Goal: Information Seeking & Learning: Learn about a topic

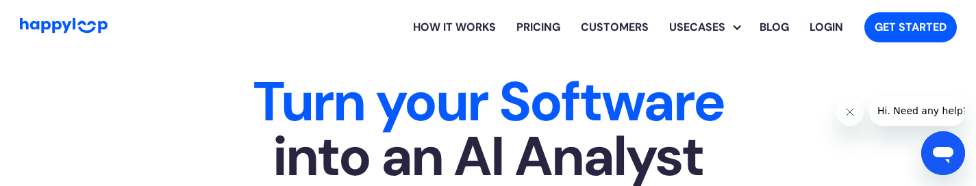
click at [427, 19] on link "How it works" at bounding box center [454, 27] width 103 height 44
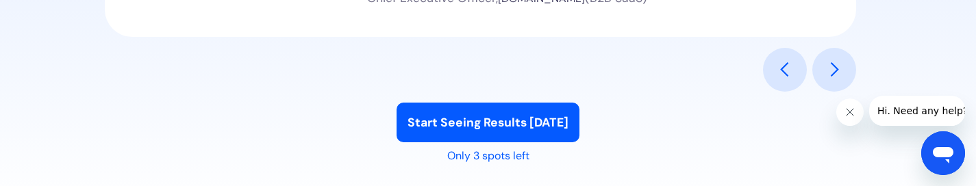
scroll to position [1741, 0]
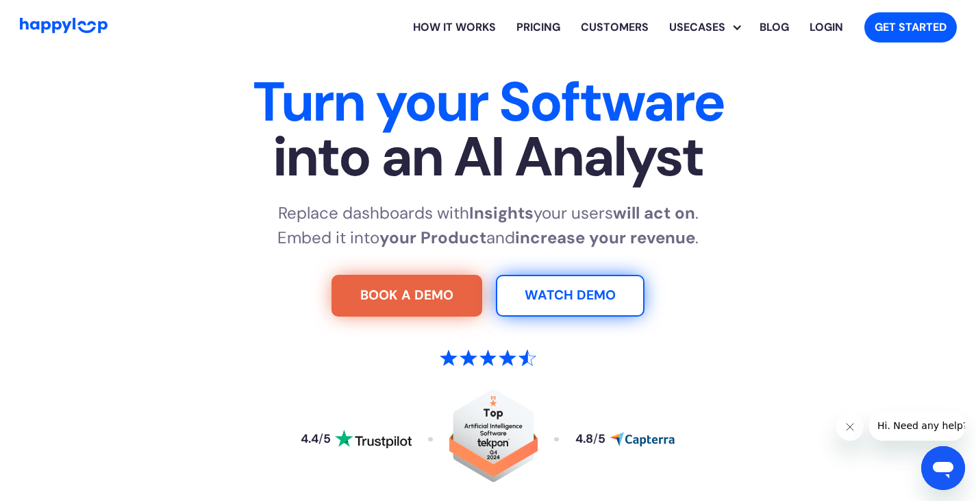
click at [75, 20] on img "Go to Home Page" at bounding box center [64, 26] width 88 height 16
click at [489, 29] on link "How it works" at bounding box center [454, 27] width 103 height 44
click at [541, 29] on link "Pricing" at bounding box center [538, 27] width 64 height 44
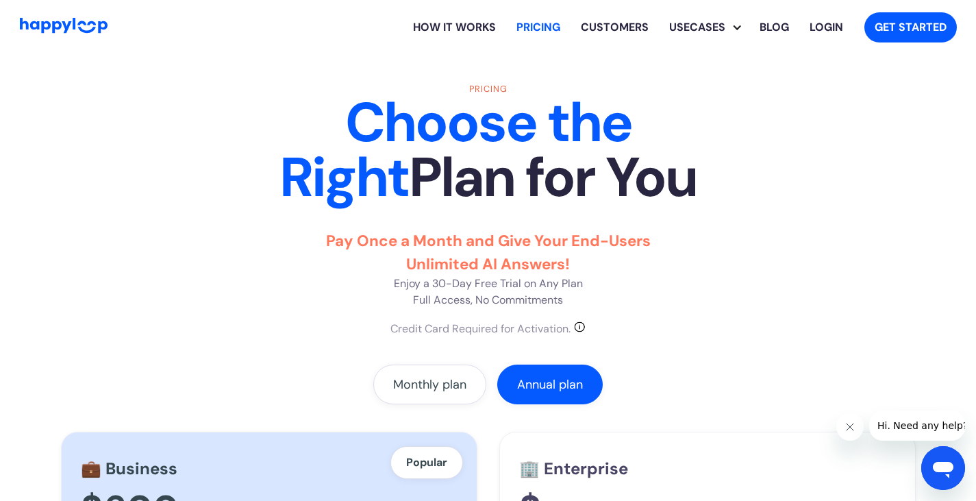
click at [594, 25] on link "Customers" at bounding box center [614, 27] width 88 height 44
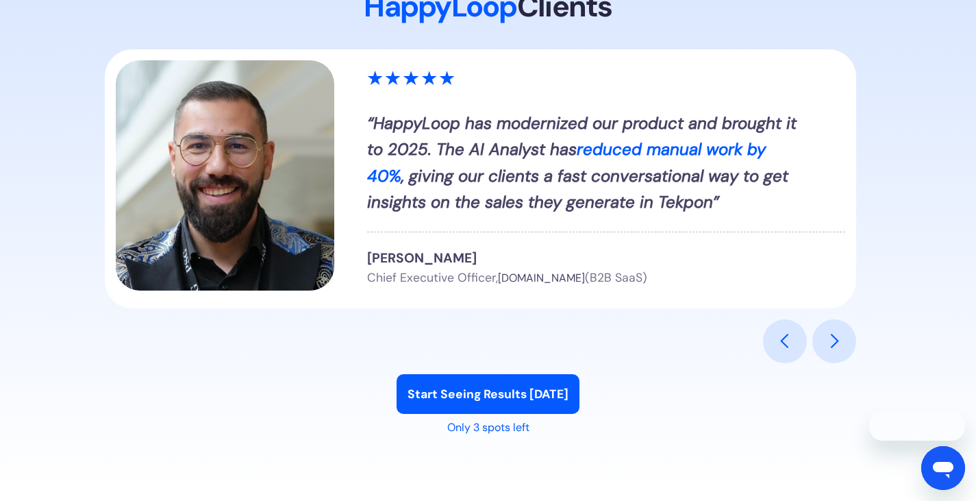
scroll to position [1531, 0]
